Goal: Task Accomplishment & Management: Manage account settings

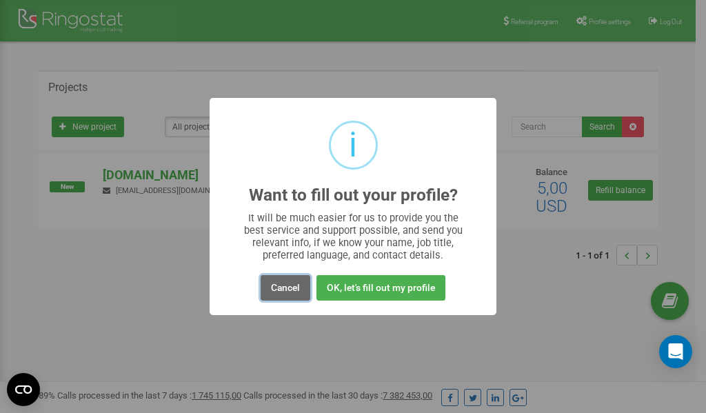
click at [287, 292] on button "Cancel" at bounding box center [286, 288] width 50 height 26
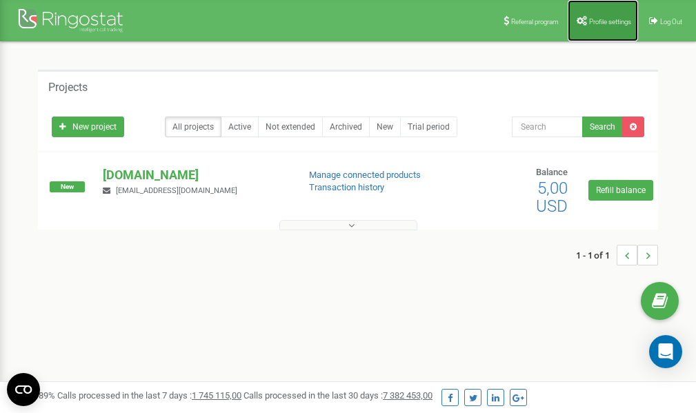
click at [606, 21] on span "Profile settings" at bounding box center [610, 22] width 42 height 8
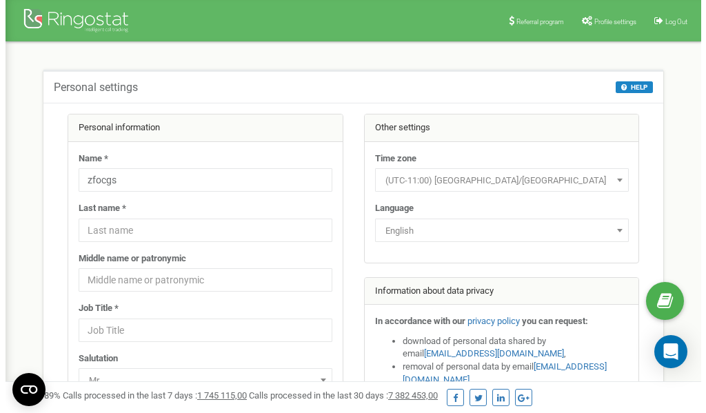
scroll to position [69, 0]
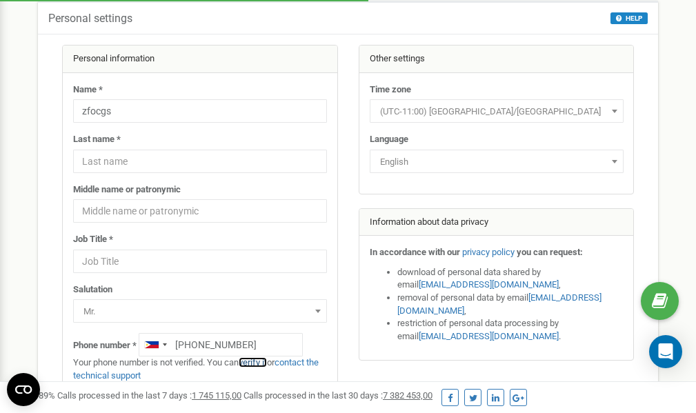
click at [259, 363] on link "verify it" at bounding box center [253, 362] width 28 height 10
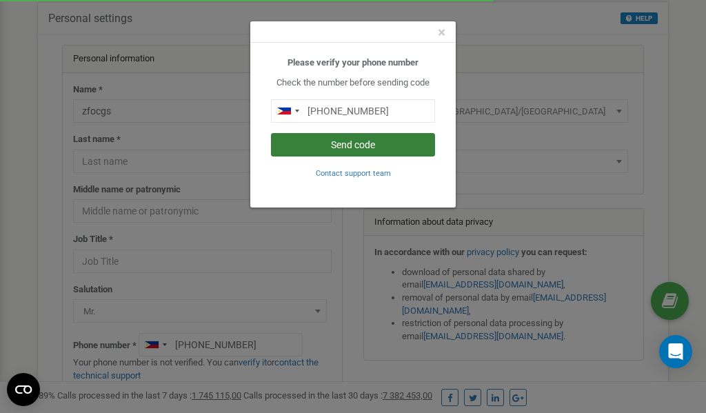
click at [334, 146] on button "Send code" at bounding box center [353, 144] width 164 height 23
